Goal: Task Accomplishment & Management: Manage account settings

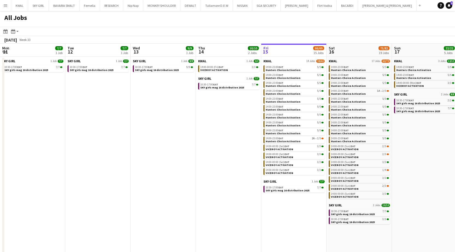
scroll to position [0, 131]
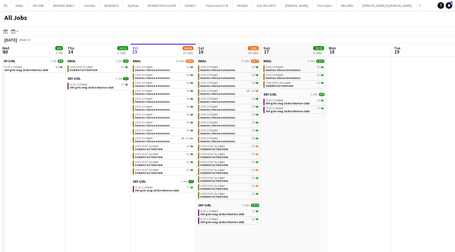
click at [4, 10] on button "Menu" at bounding box center [5, 5] width 11 height 11
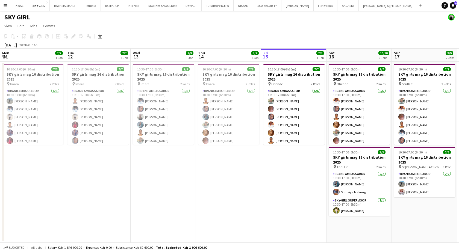
scroll to position [0, 131]
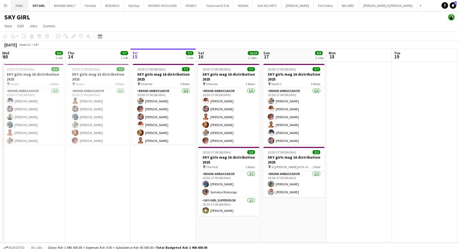
click at [19, 5] on button "KWAL Close" at bounding box center [19, 5] width 17 height 11
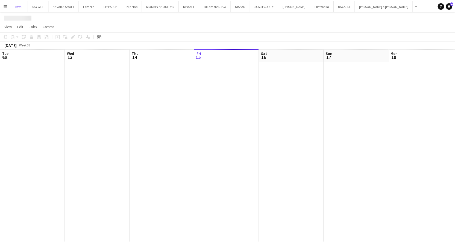
scroll to position [0, 131]
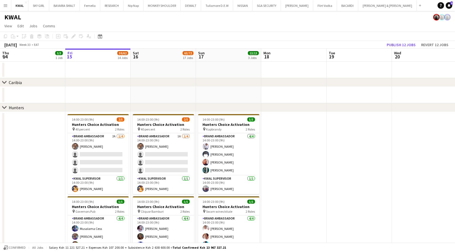
click at [5, 107] on icon at bounding box center [4, 107] width 4 height 2
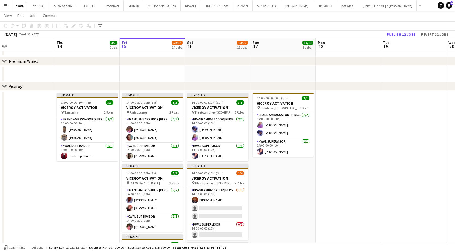
scroll to position [0, 190]
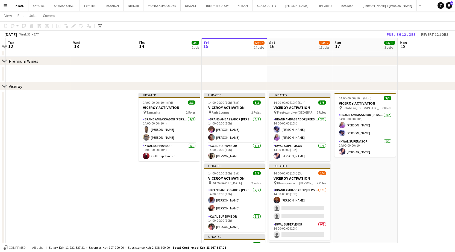
drag, startPoint x: 17, startPoint y: 71, endPoint x: 237, endPoint y: 59, distance: 221.0
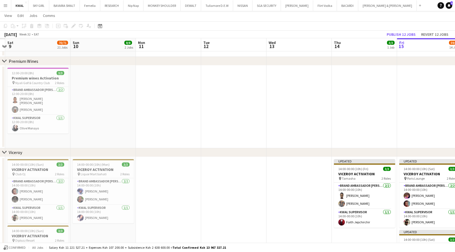
drag, startPoint x: 48, startPoint y: 73, endPoint x: 276, endPoint y: 78, distance: 227.6
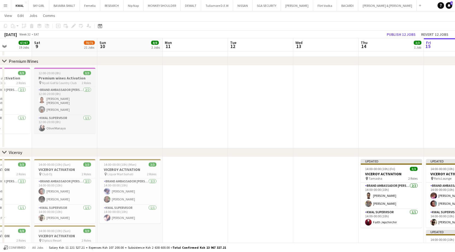
click at [63, 79] on h3 "Premium wines Activation" at bounding box center [64, 78] width 61 height 5
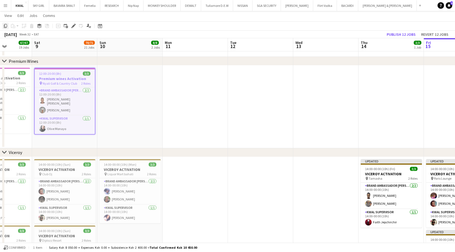
click at [7, 25] on icon "Copy" at bounding box center [5, 26] width 4 height 4
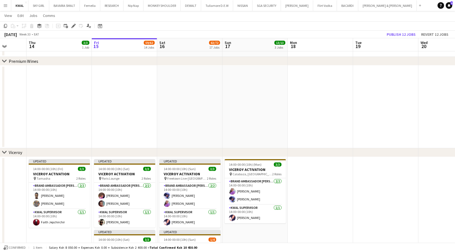
drag, startPoint x: 297, startPoint y: 101, endPoint x: 105, endPoint y: 106, distance: 191.3
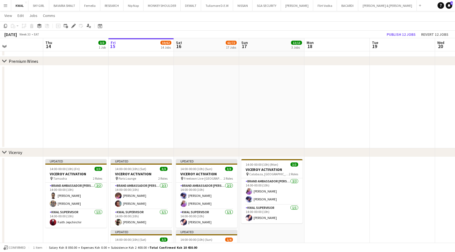
click at [204, 80] on app-date-cell at bounding box center [206, 107] width 65 height 83
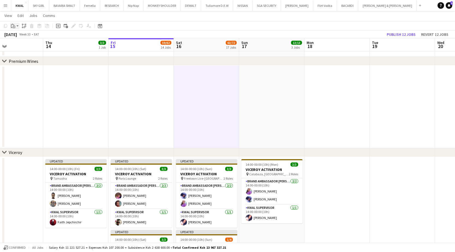
click at [18, 28] on app-action-btn "Paste" at bounding box center [15, 26] width 10 height 7
click at [19, 37] on link "Paste Ctrl+V" at bounding box center [39, 36] width 51 height 5
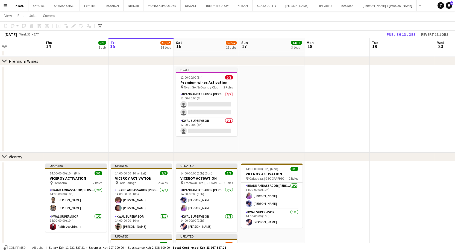
drag, startPoint x: 197, startPoint y: 82, endPoint x: 164, endPoint y: 85, distance: 32.9
click at [197, 83] on h3 "Premium wines Activation" at bounding box center [206, 82] width 61 height 5
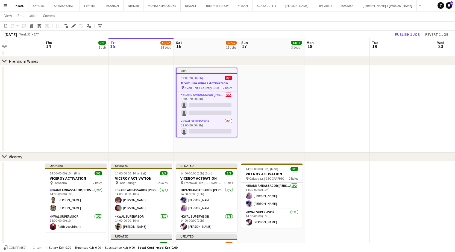
scroll to position [0, 219]
click at [74, 26] on icon at bounding box center [73, 26] width 3 height 3
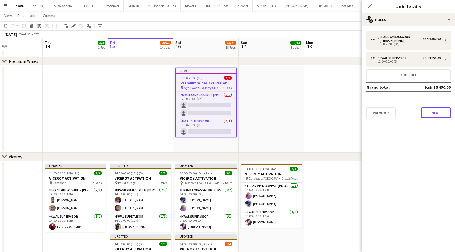
click at [435, 108] on button "Next" at bounding box center [435, 112] width 29 height 11
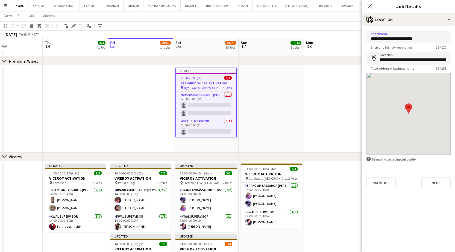
drag, startPoint x: 426, startPoint y: 36, endPoint x: 310, endPoint y: 43, distance: 116.3
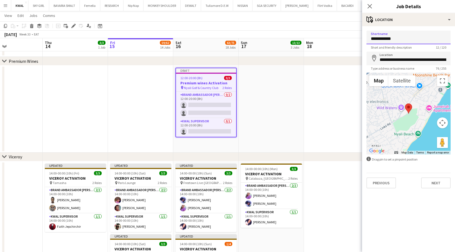
drag, startPoint x: 401, startPoint y: 37, endPoint x: 371, endPoint y: 40, distance: 30.4
type input "**********"
drag, startPoint x: 379, startPoint y: 61, endPoint x: 458, endPoint y: 33, distance: 84.7
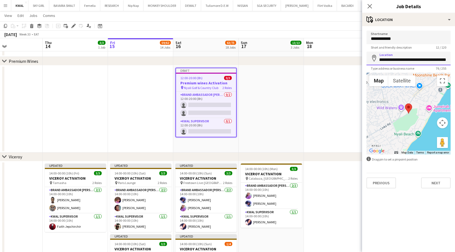
paste input
type input "**********"
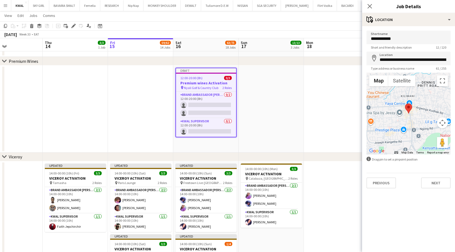
click at [320, 131] on app-date-cell at bounding box center [336, 109] width 65 height 87
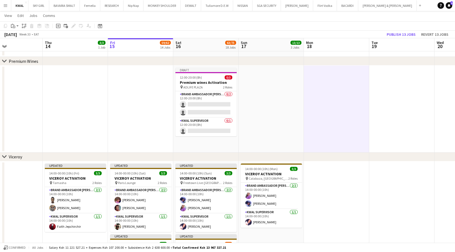
click at [285, 105] on app-date-cell at bounding box center [270, 109] width 65 height 87
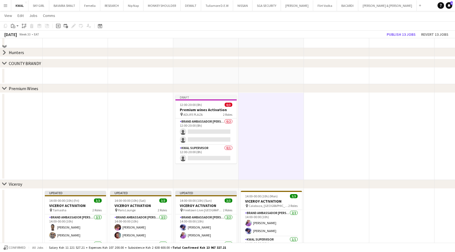
scroll to position [27, 0]
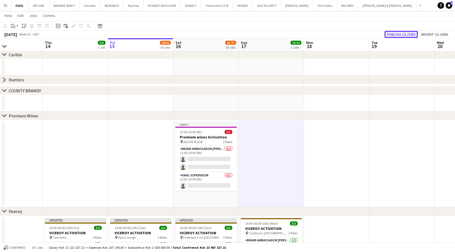
click at [414, 33] on button "Publish 13 jobs" at bounding box center [400, 34] width 33 height 7
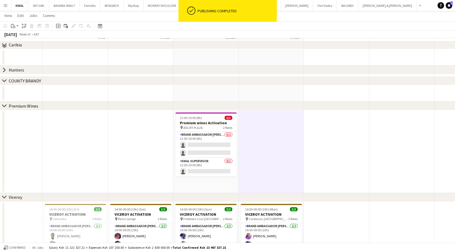
scroll to position [164, 0]
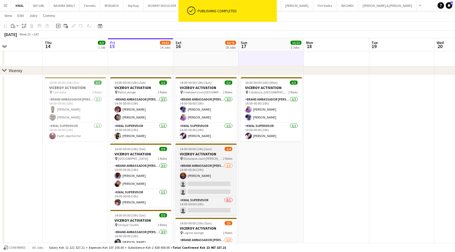
click at [195, 155] on h3 "VICEROY ACTIVATION" at bounding box center [205, 154] width 61 height 5
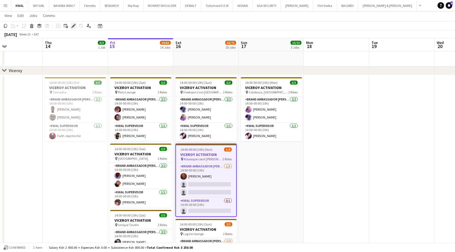
click at [73, 27] on icon at bounding box center [73, 26] width 3 height 3
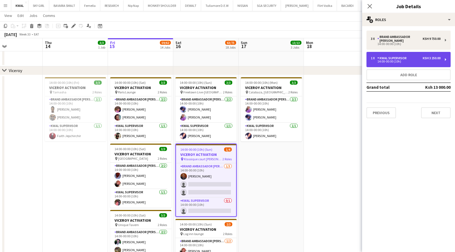
click at [392, 56] on div "KWAL SUPERVISOR" at bounding box center [392, 58] width 31 height 4
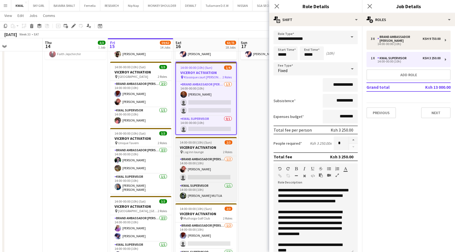
scroll to position [0, 218]
click at [204, 153] on div "pin Log inn lounge 2 Roles" at bounding box center [206, 152] width 61 height 4
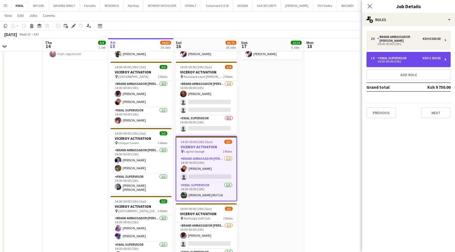
click at [416, 56] on div "1 x KWAL SUPERVISOR Ksh 3 250.00" at bounding box center [406, 58] width 70 height 4
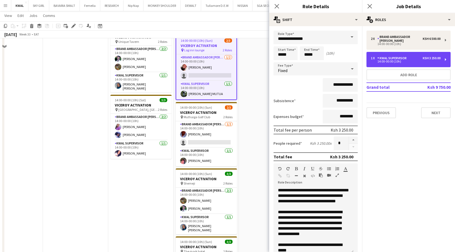
scroll to position [382, 0]
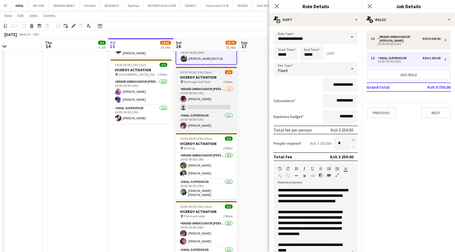
click at [212, 84] on div "pin Muthaiga Golf Club 2 Roles" at bounding box center [206, 82] width 61 height 4
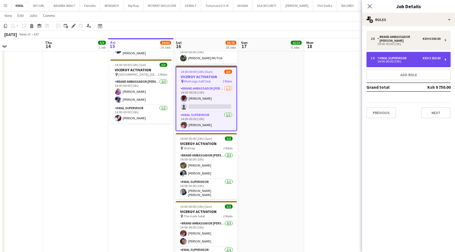
click at [409, 60] on div "14:00-00:00 (10h)" at bounding box center [406, 61] width 70 height 3
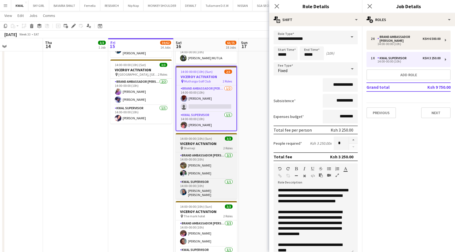
click at [191, 149] on span "Shemeji" at bounding box center [189, 148] width 11 height 4
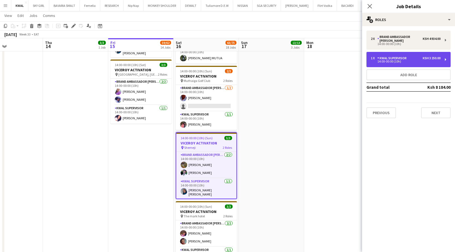
click at [409, 60] on div "1 x KWAL SUPERVISOR Ksh 3 250.00 14:00-00:00 (10h)" at bounding box center [408, 59] width 84 height 15
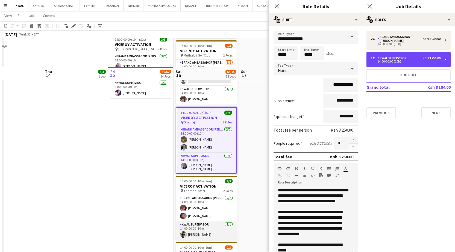
scroll to position [437, 0]
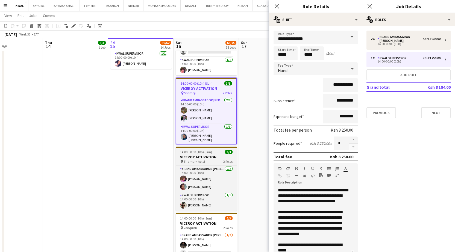
click at [213, 155] on h3 "VICEROY ACTIVATION" at bounding box center [206, 157] width 61 height 5
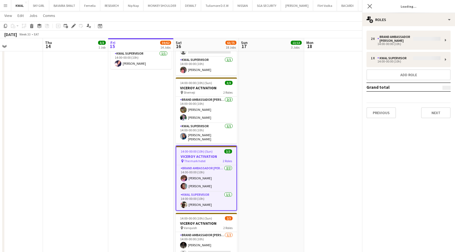
scroll to position [0, 217]
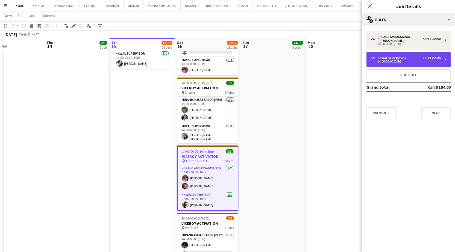
click at [420, 60] on div "1 x KWAL SUPERVISOR Ksh 3 250.00 14:00-00:00 (10h)" at bounding box center [408, 59] width 84 height 15
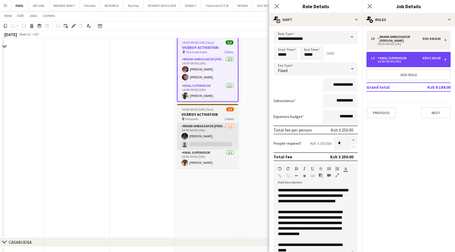
scroll to position [546, 0]
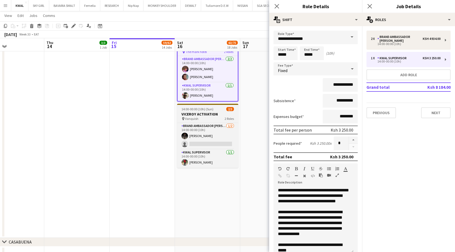
click at [210, 112] on h3 "VICEROY ACTIVATION" at bounding box center [207, 114] width 61 height 5
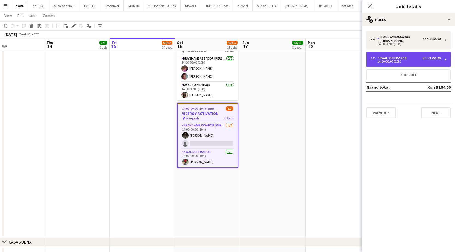
click at [412, 60] on div "14:00-00:00 (10h)" at bounding box center [406, 61] width 70 height 3
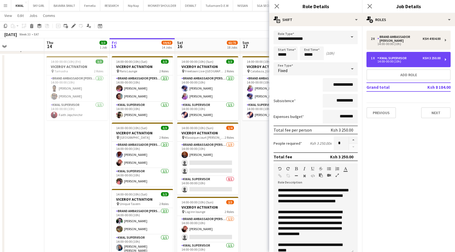
scroll to position [109, 0]
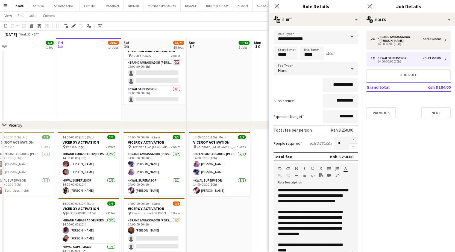
drag, startPoint x: 250, startPoint y: 215, endPoint x: 203, endPoint y: 197, distance: 50.6
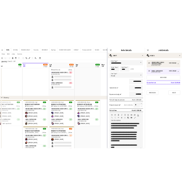
scroll to position [0, 205]
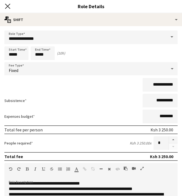
click at [6, 4] on icon at bounding box center [7, 6] width 5 height 5
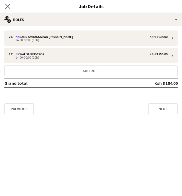
click at [5, 5] on icon "Close pop-in" at bounding box center [7, 6] width 5 height 5
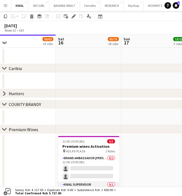
scroll to position [0, 0]
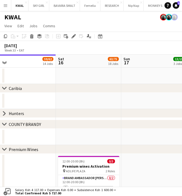
click at [3, 113] on icon "chevron-right" at bounding box center [4, 113] width 4 height 4
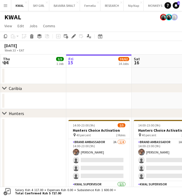
scroll to position [0, 114]
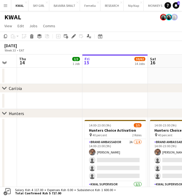
drag, startPoint x: 26, startPoint y: 152, endPoint x: 118, endPoint y: 146, distance: 92.0
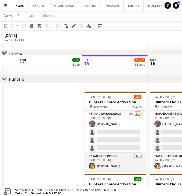
scroll to position [27, 0]
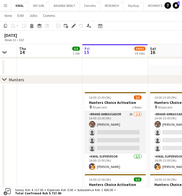
click at [129, 136] on app-card-role "Brand Ambassador 2A 1/4 14:00-23:00 (9h) Vincent Gaturo single-neutral-actions …" at bounding box center [114, 132] width 61 height 42
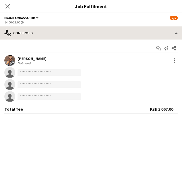
scroll to position [0, 115]
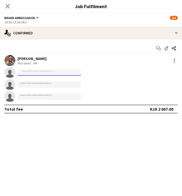
click at [28, 72] on input at bounding box center [48, 72] width 63 height 7
paste input "**********"
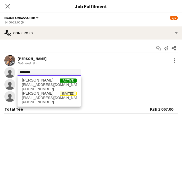
type input "********"
drag, startPoint x: 85, startPoint y: 141, endPoint x: 83, endPoint y: 131, distance: 10.8
click at [84, 137] on mat-expansion-panel "check Confirmed Start chat Send notification Share Vincent Gaturo Not rated 0m …" at bounding box center [91, 118] width 182 height 157
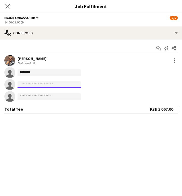
click at [37, 85] on input at bounding box center [48, 84] width 63 height 7
paste input "**********"
type input "******"
click at [46, 98] on input at bounding box center [48, 96] width 63 height 7
paste input "**********"
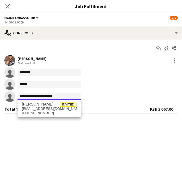
type input "**********"
click at [37, 115] on div "Eunice Njuguna Invited njugunaeunice34@gmail.com +254748797127" at bounding box center [48, 108] width 63 height 17
click at [37, 113] on span "+254748797127" at bounding box center [49, 113] width 55 height 4
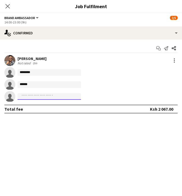
scroll to position [0, 0]
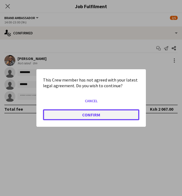
click at [83, 115] on button "Confirm" at bounding box center [91, 115] width 96 height 11
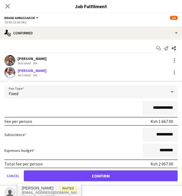
scroll to position [27, 0]
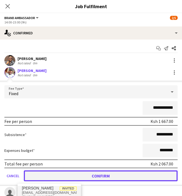
click at [106, 173] on button "Confirm" at bounding box center [100, 176] width 153 height 11
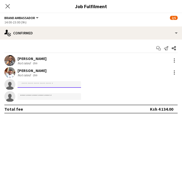
click at [39, 84] on input at bounding box center [48, 84] width 63 height 7
paste input "**********"
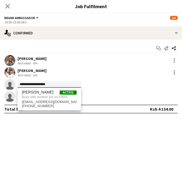
type input "**********"
click at [46, 165] on mat-expansion-panel "**********" at bounding box center [91, 118] width 182 height 157
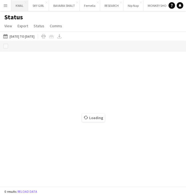
click at [18, 7] on button "KWAL Close" at bounding box center [19, 5] width 17 height 11
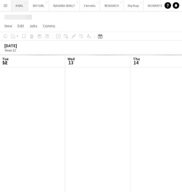
scroll to position [0, 131]
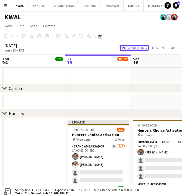
click at [131, 47] on button "Publish 1 job" at bounding box center [133, 48] width 29 height 6
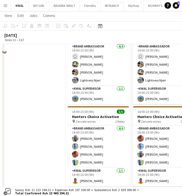
scroll to position [710, 0]
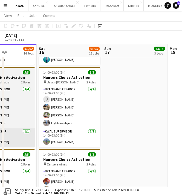
drag, startPoint x: 118, startPoint y: 154, endPoint x: 31, endPoint y: 140, distance: 88.2
click at [24, 143] on app-calendar-viewport "Tue 12 Wed 13 Thu 14 3/3 1 Job Fri 15 60/62 14 Jobs Sat 16 63/75 18 Jobs Sun 17…" at bounding box center [91, 123] width 182 height 1624
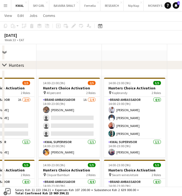
scroll to position [27, 0]
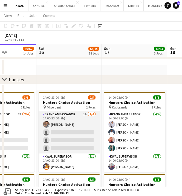
click at [74, 134] on app-card-role "Brand Ambassador 1A 1/4 14:00-23:00 (9h) Vincent Gaturo single-neutral-actions …" at bounding box center [69, 132] width 61 height 42
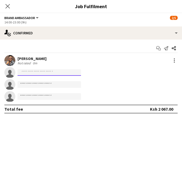
click at [44, 70] on input at bounding box center [48, 72] width 63 height 7
paste input "**********"
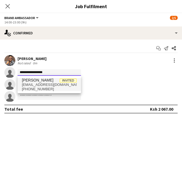
type input "**********"
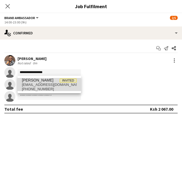
click at [49, 86] on span "njugunaeunice34@gmail.com" at bounding box center [49, 85] width 55 height 4
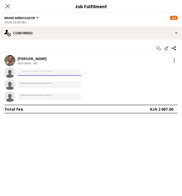
scroll to position [0, 0]
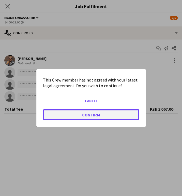
click at [96, 114] on button "Confirm" at bounding box center [91, 115] width 96 height 11
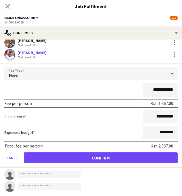
scroll to position [27, 0]
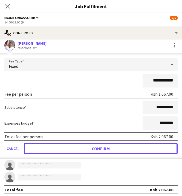
drag, startPoint x: 99, startPoint y: 146, endPoint x: 88, endPoint y: 139, distance: 13.6
click at [99, 146] on button "Confirm" at bounding box center [100, 148] width 153 height 11
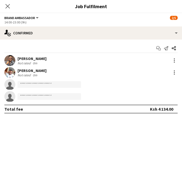
scroll to position [0, 0]
click at [8, 5] on icon "Close pop-in" at bounding box center [7, 6] width 5 height 5
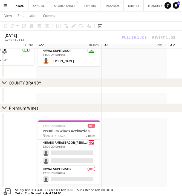
scroll to position [710, 0]
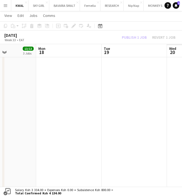
drag, startPoint x: 137, startPoint y: 132, endPoint x: 88, endPoint y: 139, distance: 48.7
click at [88, 139] on app-calendar-viewport "Thu 14 3/3 1 Job Fri 15 60/62 14 Jobs Sat 16 64/75 18 Jobs Sun 17 13/13 3 Jobs …" at bounding box center [91, 123] width 182 height 1624
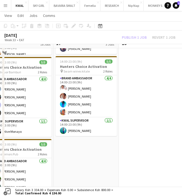
scroll to position [137, 0]
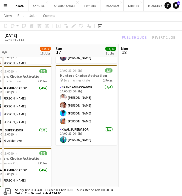
drag, startPoint x: 142, startPoint y: 88, endPoint x: 135, endPoint y: 75, distance: 15.6
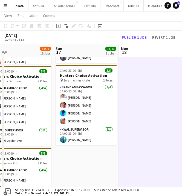
scroll to position [0, 143]
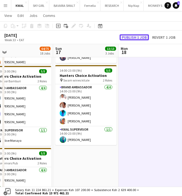
click at [137, 36] on button "Publish 1 job" at bounding box center [133, 37] width 29 height 6
